Goal: Task Accomplishment & Management: Manage account settings

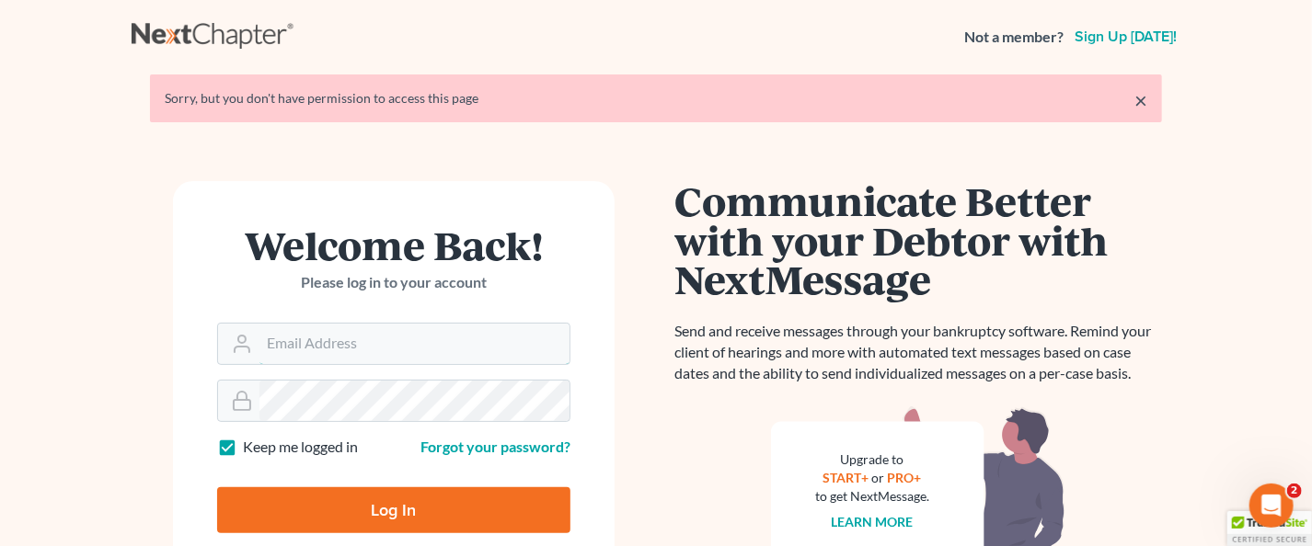
type input "monika@karinalucidlaw.com"
click at [427, 506] on input "Log In" at bounding box center [393, 511] width 353 height 46
type input "Thinking..."
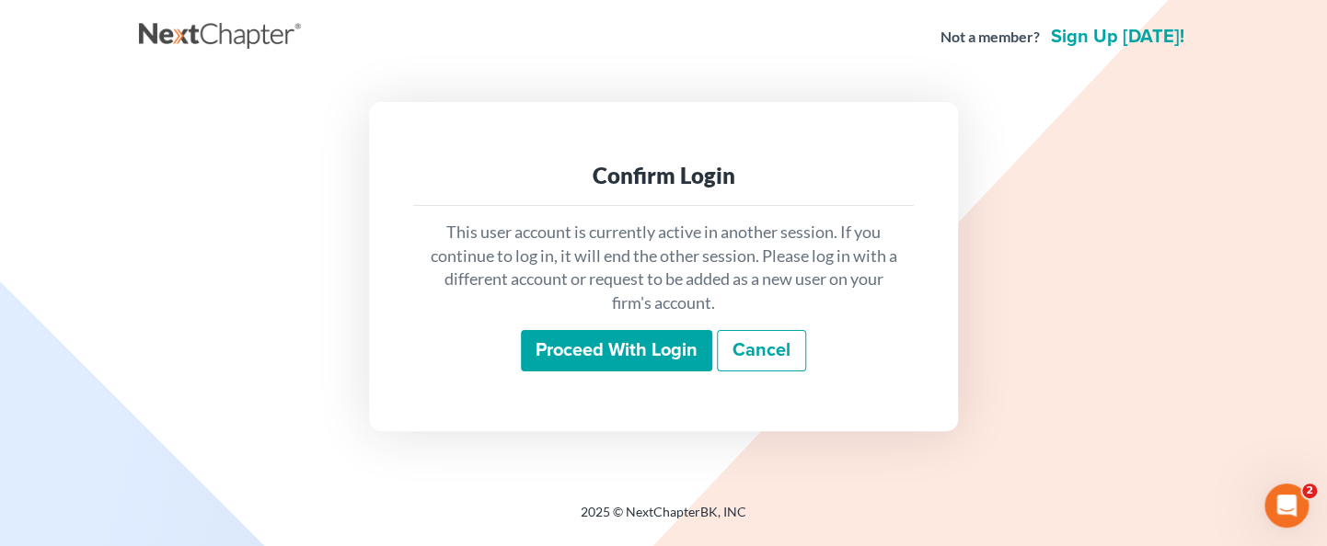
click at [599, 333] on input "Proceed with login" at bounding box center [616, 351] width 191 height 42
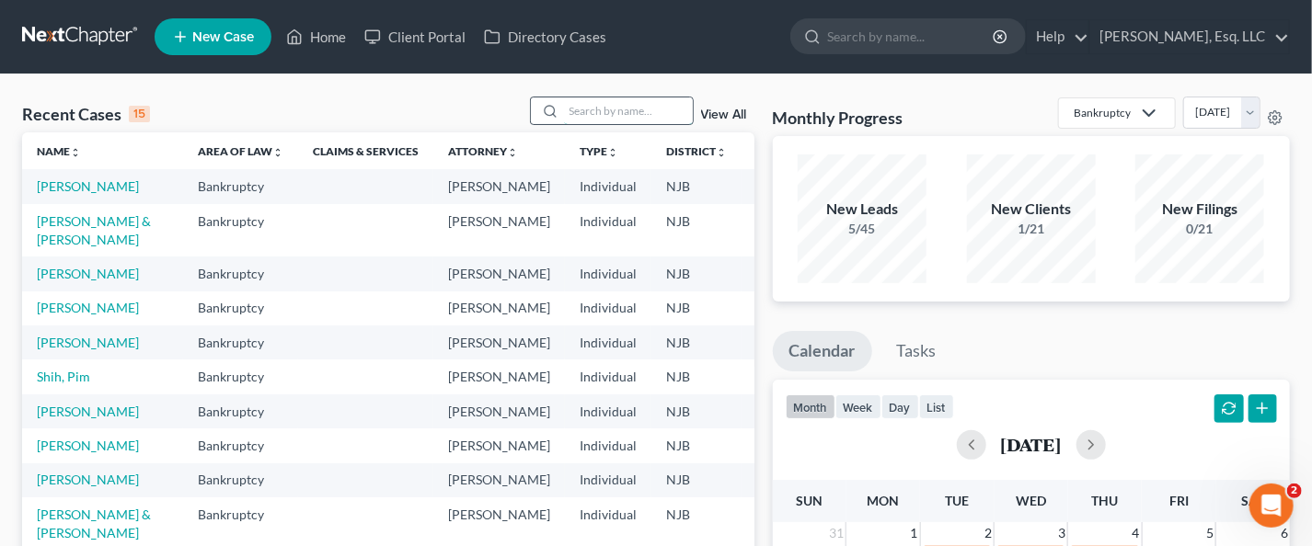
click at [594, 102] on input "search" at bounding box center [628, 111] width 129 height 27
type input "[PERSON_NAME]"
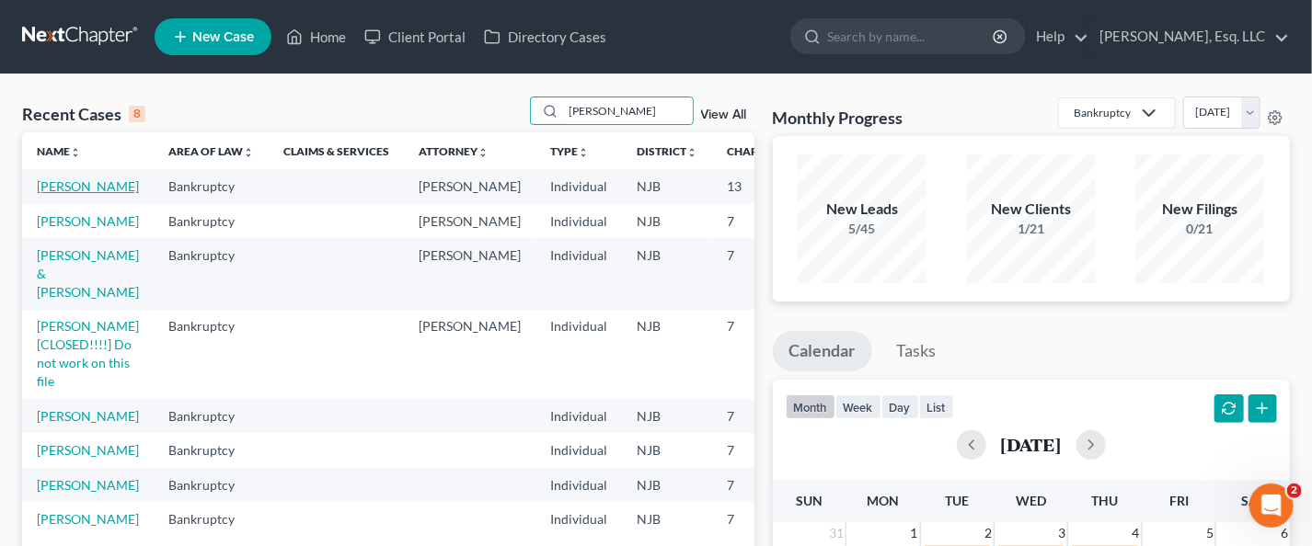
click at [59, 194] on link "[PERSON_NAME]" at bounding box center [88, 186] width 102 height 16
select select "6"
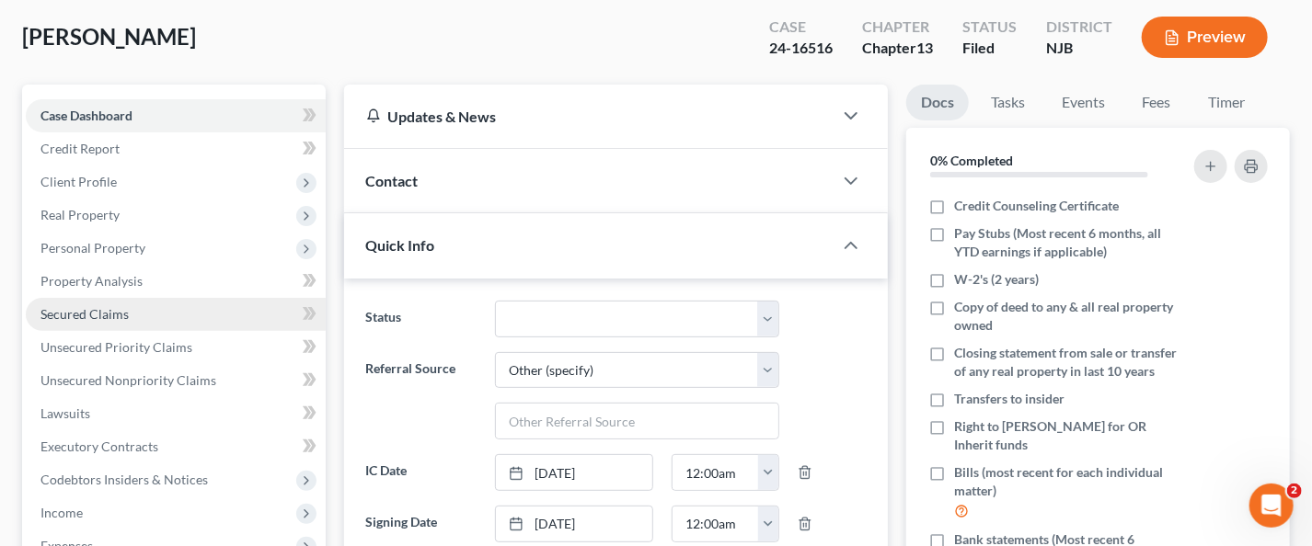
scroll to position [368, 0]
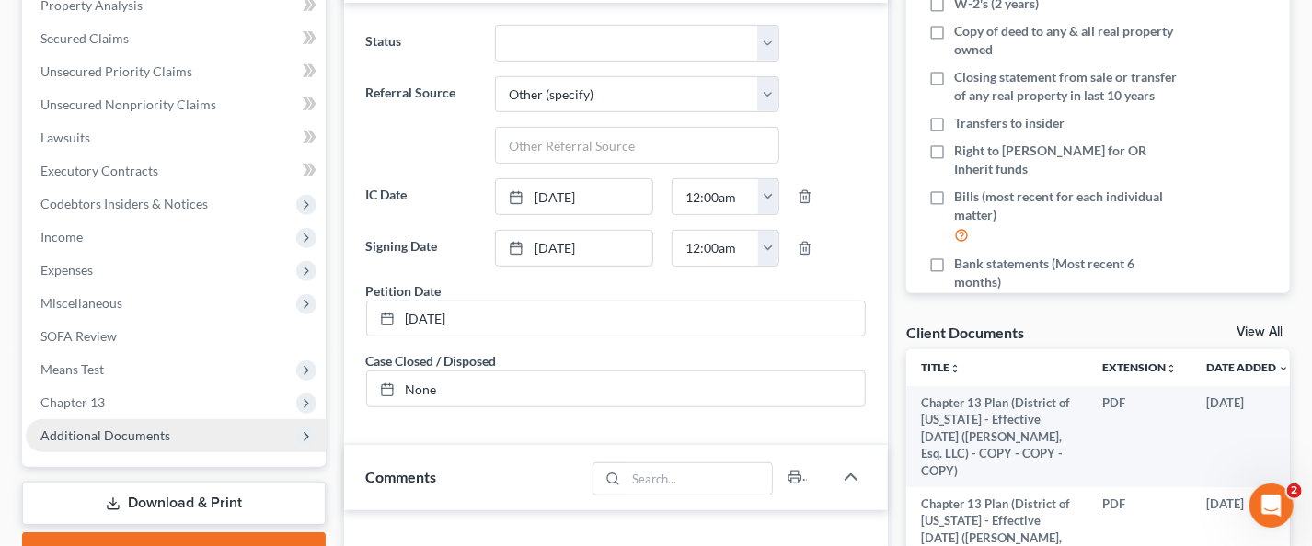
click at [130, 431] on span "Additional Documents" at bounding box center [105, 436] width 130 height 16
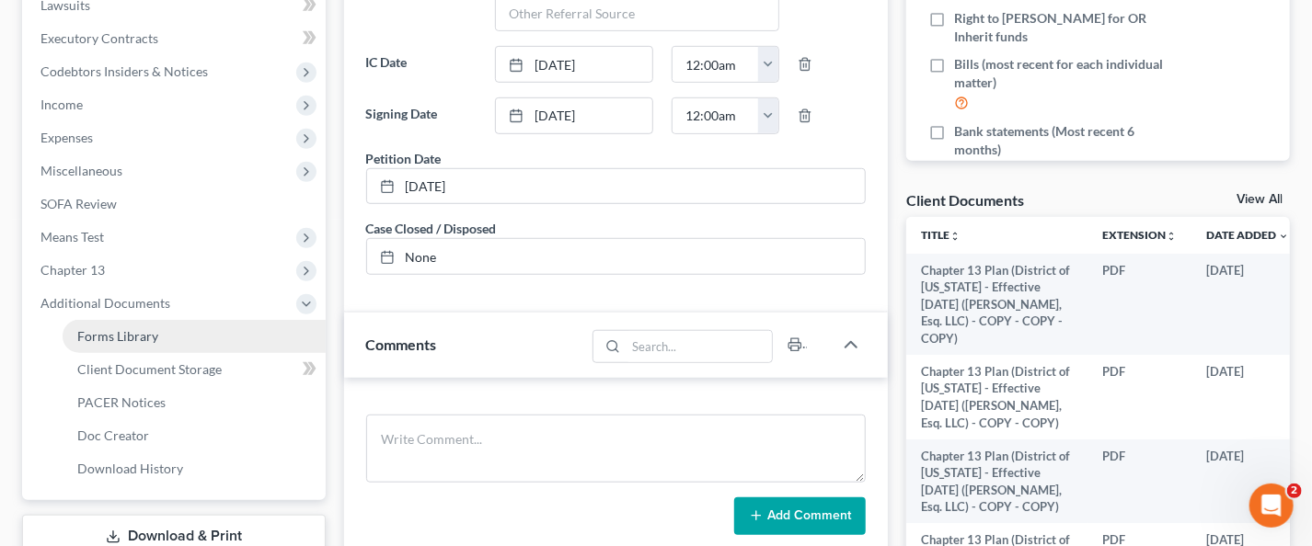
scroll to position [644, 0]
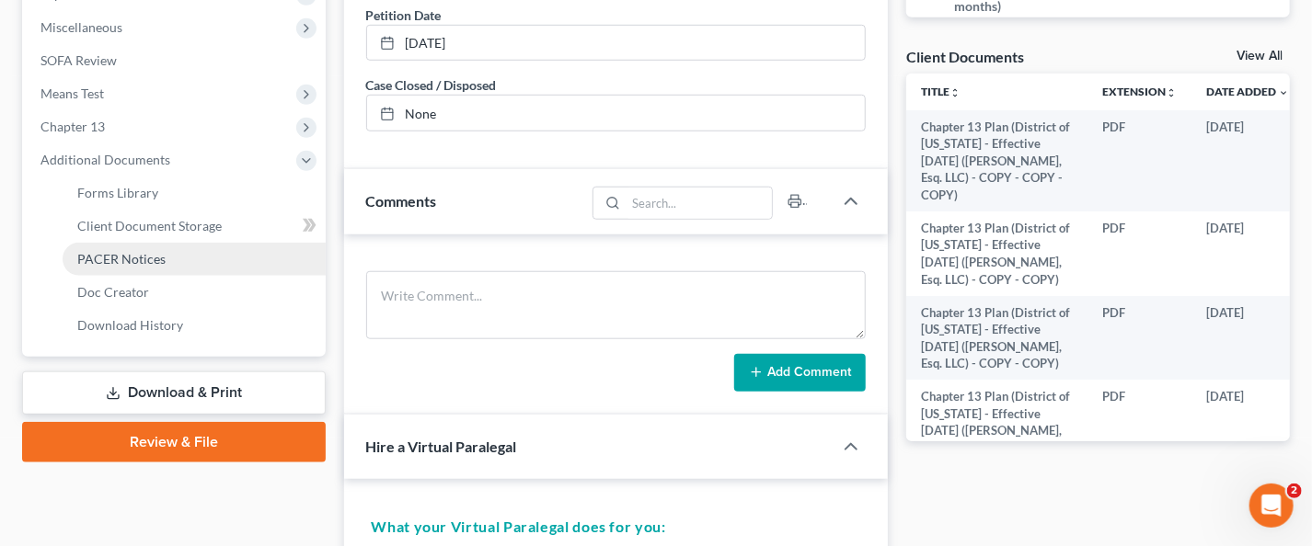
click at [132, 262] on span "PACER Notices" at bounding box center [121, 259] width 88 height 16
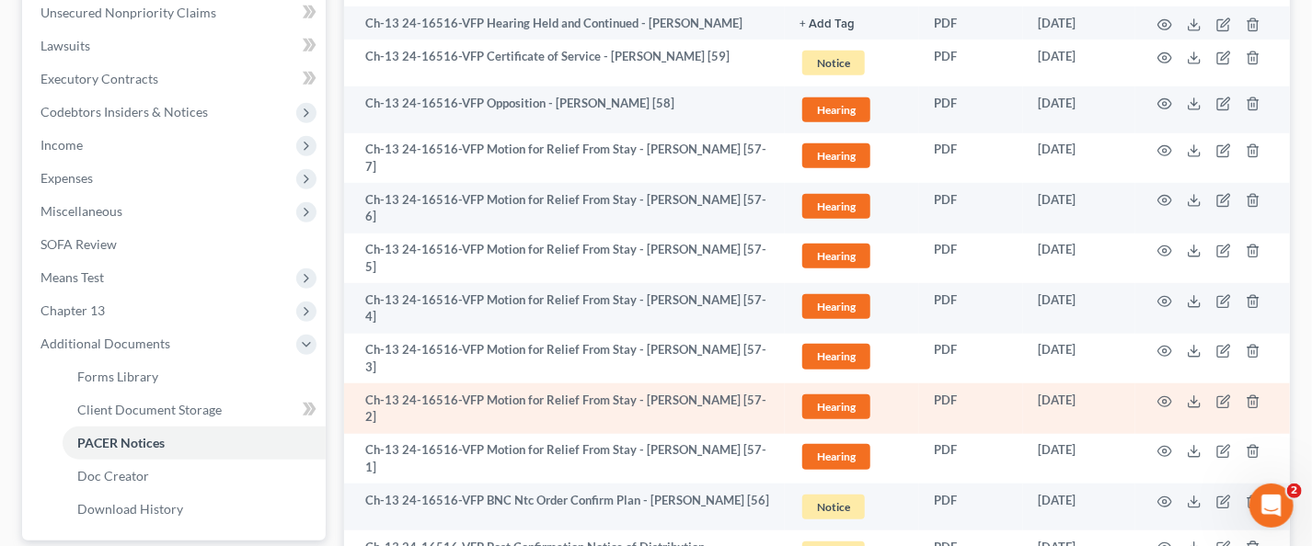
scroll to position [552, 0]
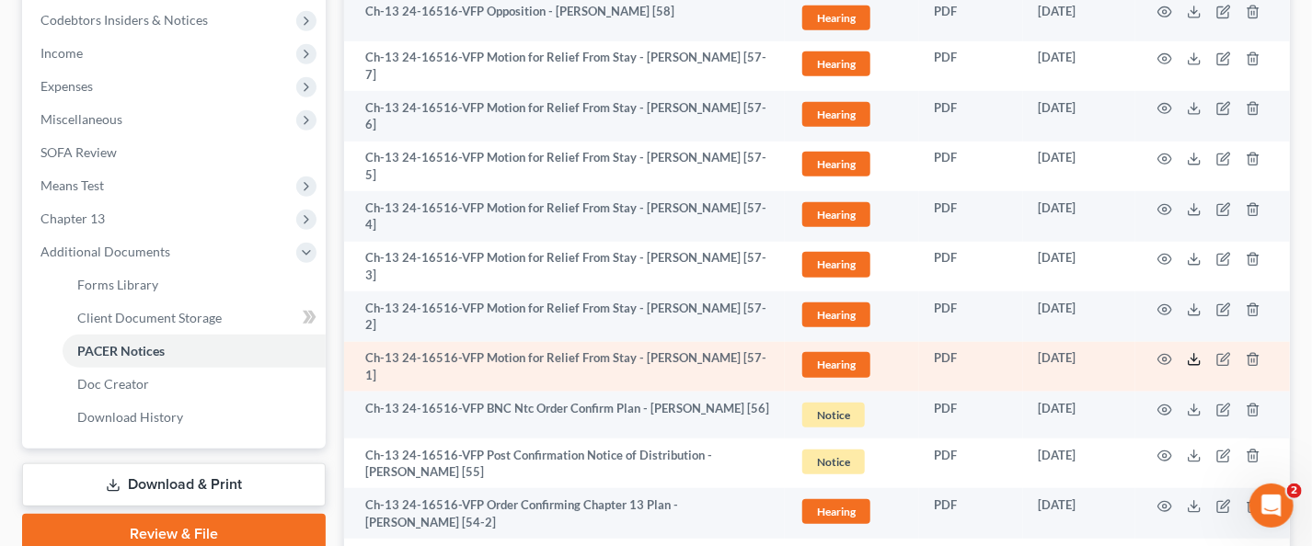
click at [1193, 354] on icon at bounding box center [1194, 359] width 15 height 15
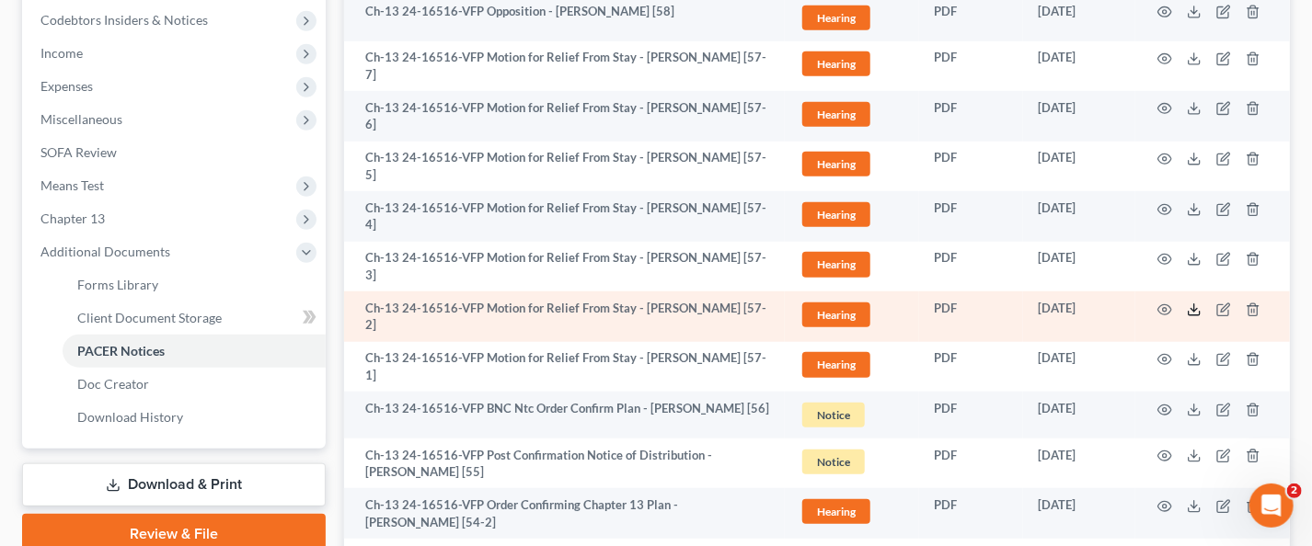
click at [1194, 312] on icon at bounding box center [1194, 310] width 15 height 15
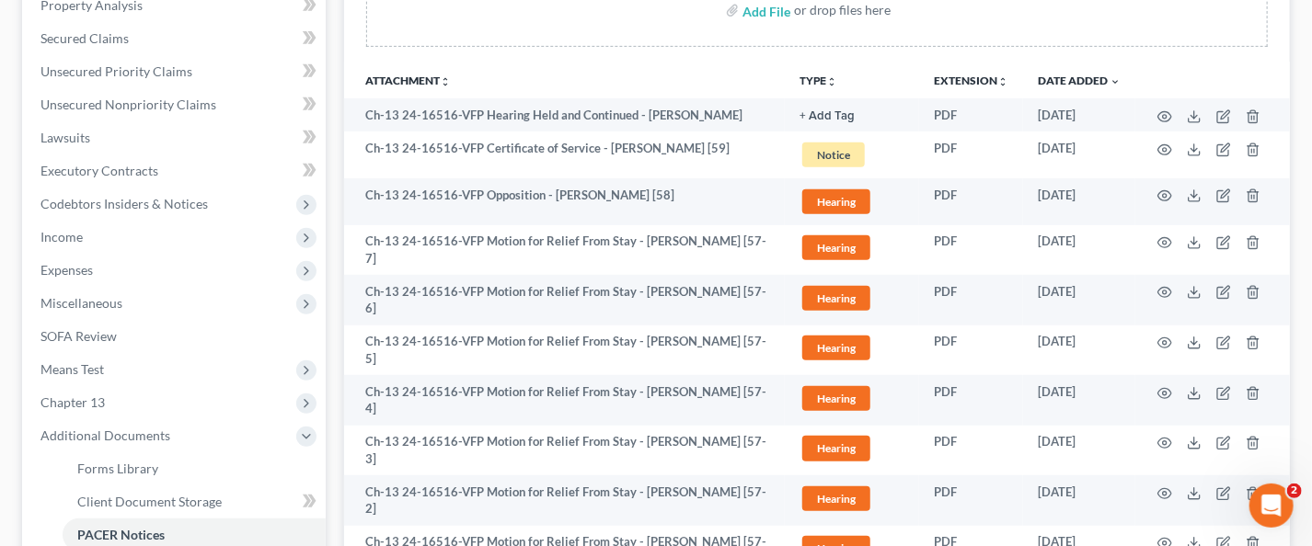
scroll to position [460, 0]
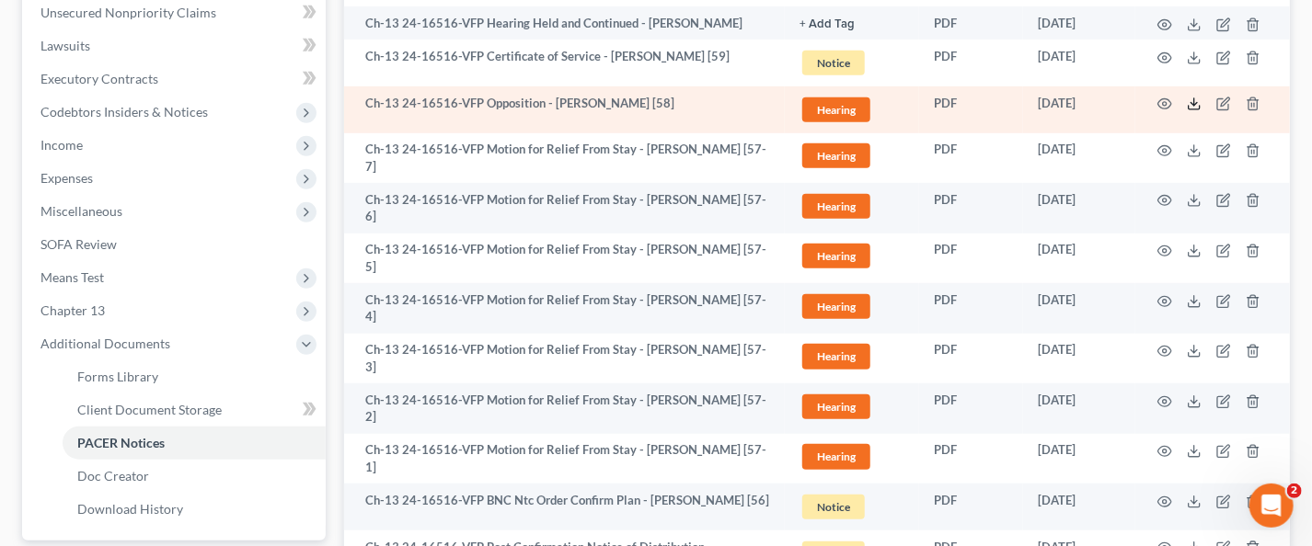
click at [1190, 100] on icon at bounding box center [1194, 104] width 15 height 15
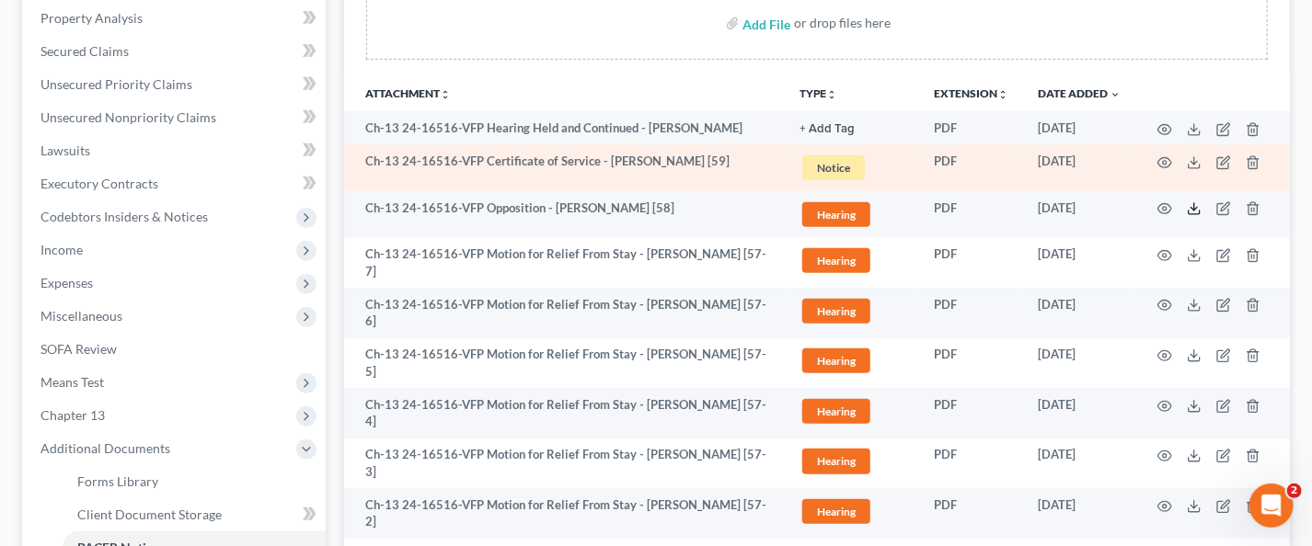
scroll to position [276, 0]
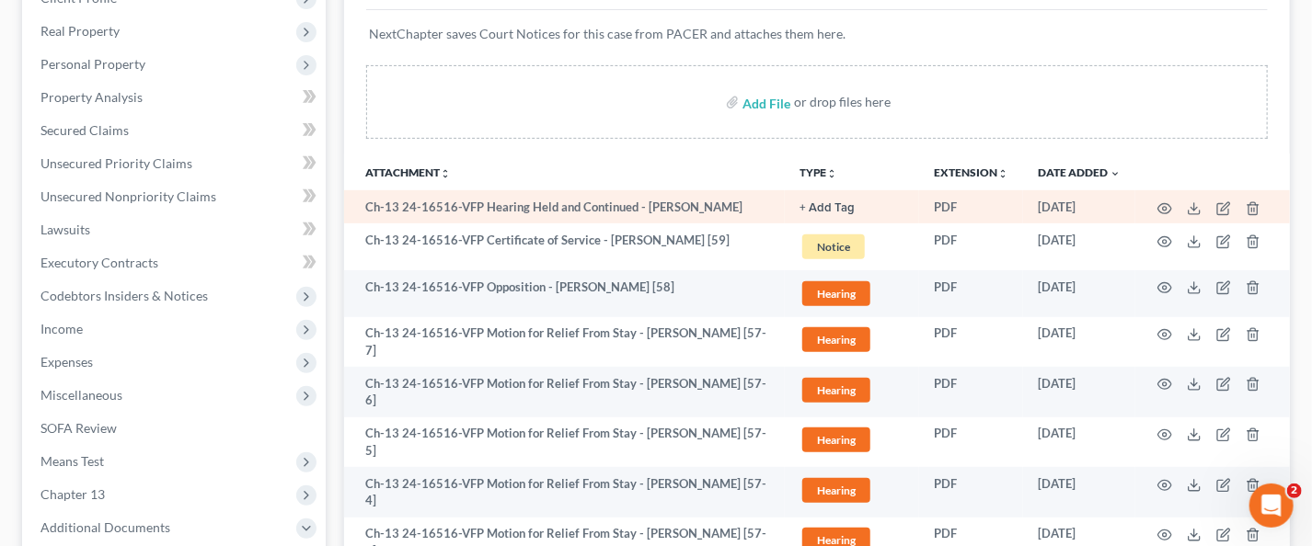
click at [1190, 198] on td at bounding box center [1212, 206] width 155 height 33
click at [1196, 206] on icon at bounding box center [1194, 208] width 15 height 15
